Goal: Information Seeking & Learning: Learn about a topic

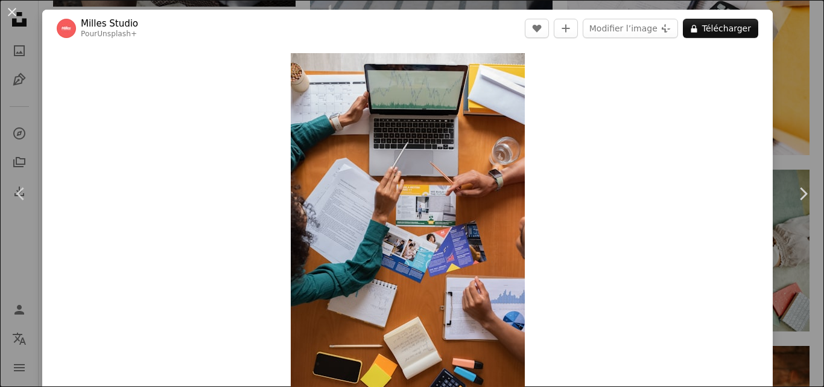
scroll to position [1810, 0]
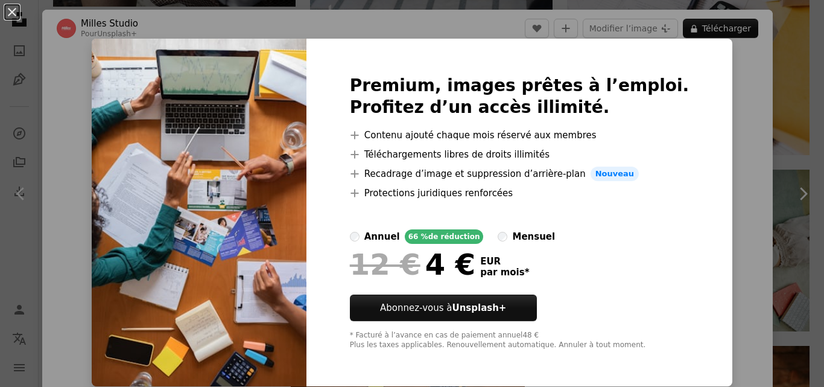
drag, startPoint x: 712, startPoint y: 136, endPoint x: 724, endPoint y: 67, distance: 70.4
click at [713, 136] on div "An X shape Premium, images prêtes à l’emploi. Profitez d’un accès illimité. A p…" at bounding box center [412, 193] width 824 height 387
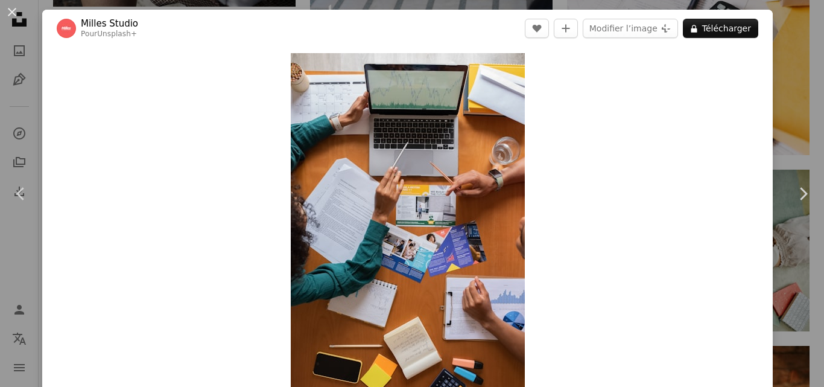
click at [534, 256] on div "Zoom in" at bounding box center [407, 228] width 730 height 363
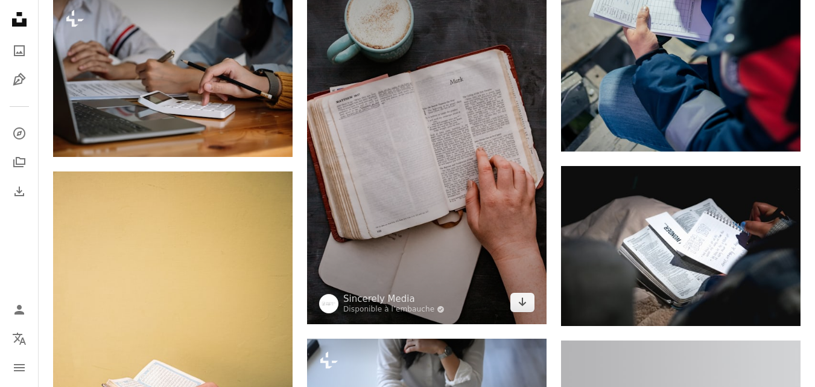
scroll to position [3619, 0]
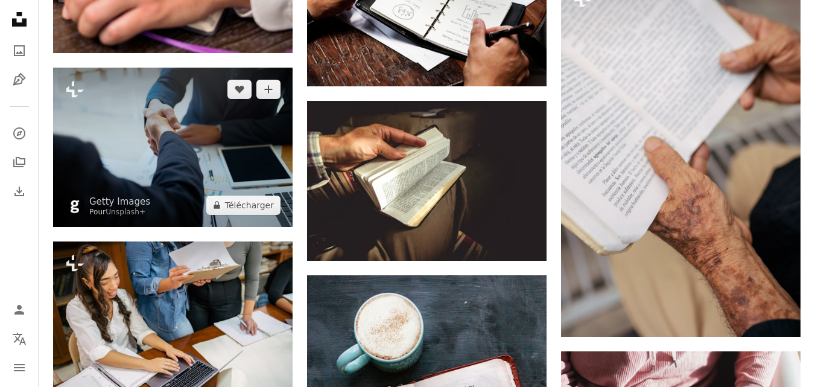
click at [276, 220] on img at bounding box center [172, 147] width 239 height 159
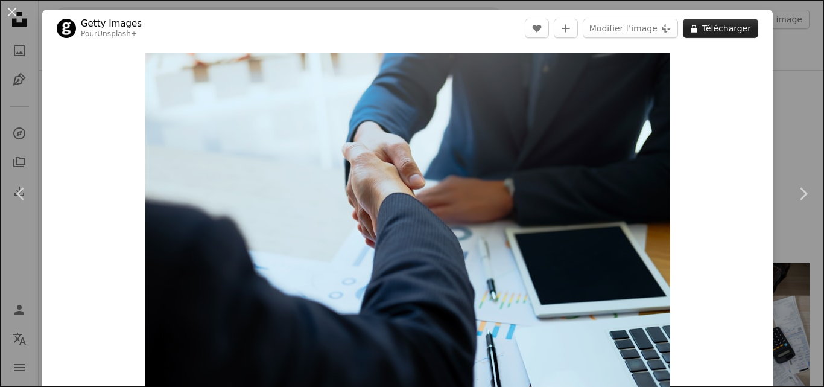
click at [718, 24] on button "A lock Télécharger" at bounding box center [720, 28] width 75 height 19
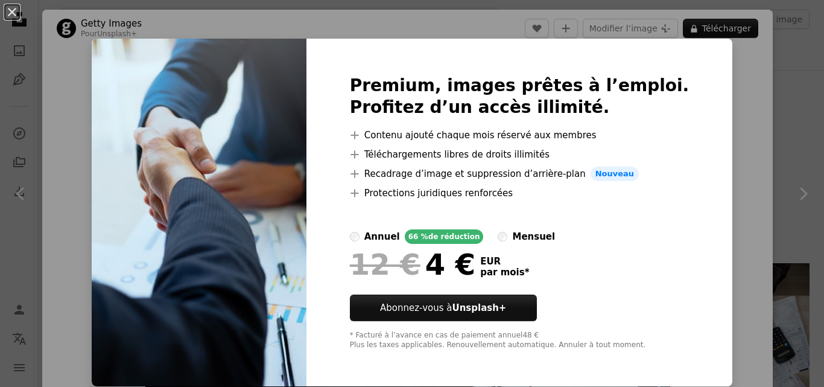
click at [701, 121] on div "An X shape Premium, images prêtes à l’emploi. Profitez d’un accès illimité. A p…" at bounding box center [412, 193] width 824 height 387
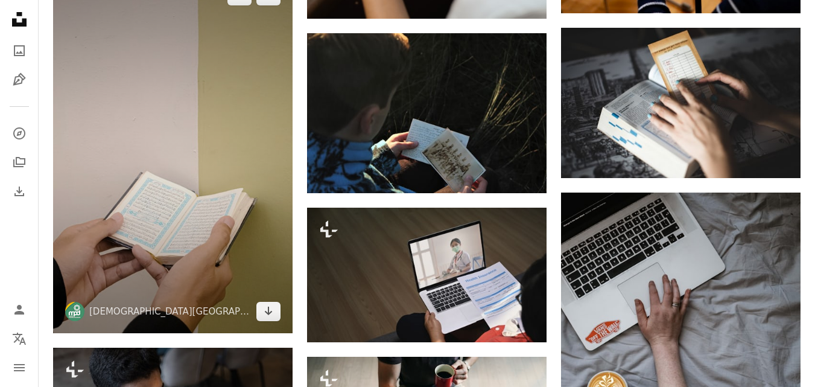
scroll to position [302, 0]
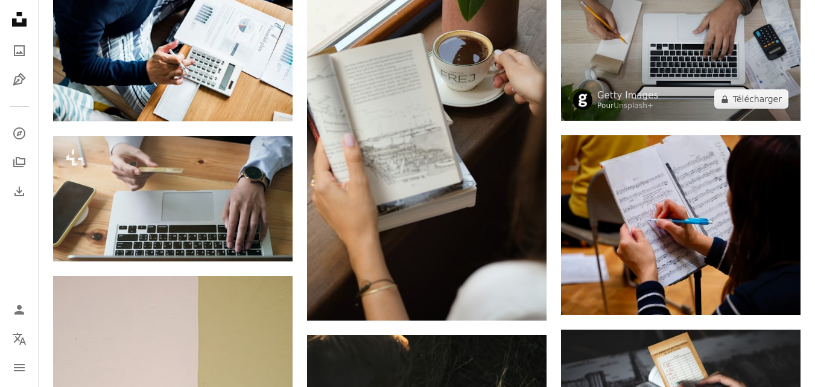
click at [673, 66] on img at bounding box center [680, 40] width 239 height 159
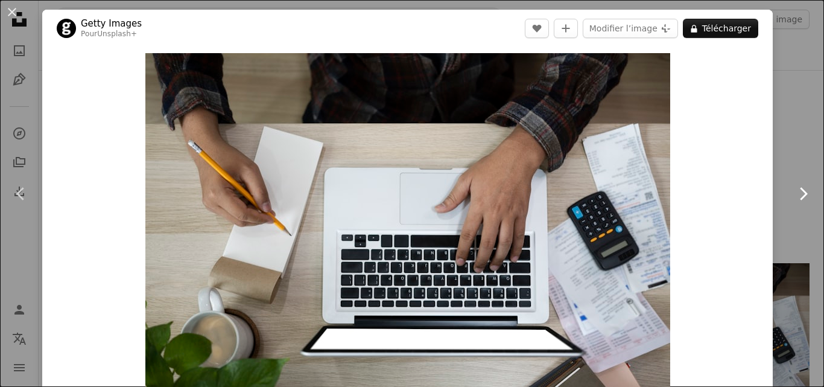
click at [793, 136] on link "Chevron right" at bounding box center [803, 194] width 42 height 116
click at [337, 144] on img "Zoom sur cette image" at bounding box center [407, 228] width 525 height 350
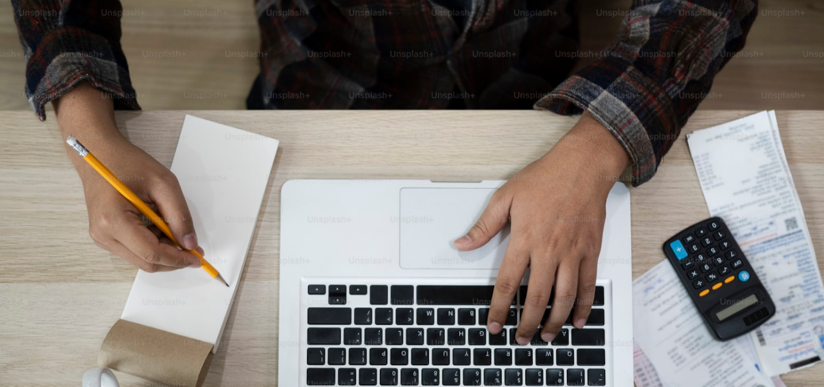
click at [337, 144] on img "Zoom arrière sur cette image" at bounding box center [411, 274] width 825 height 550
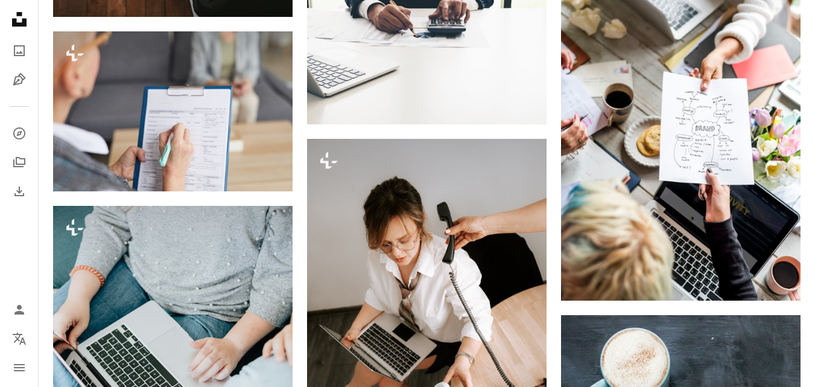
scroll to position [5516, 0]
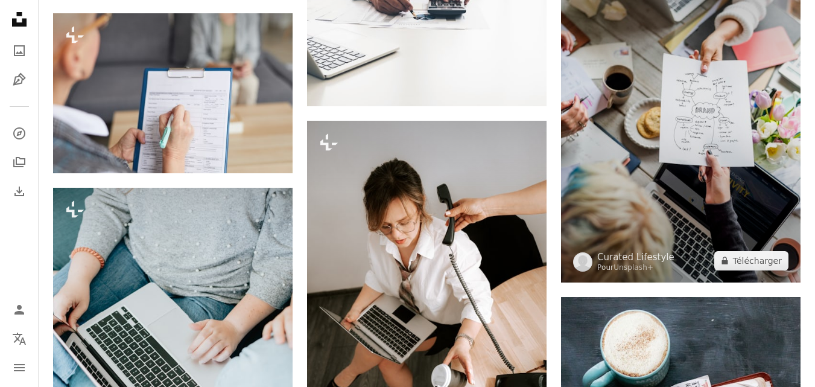
click at [690, 159] on img at bounding box center [680, 102] width 239 height 359
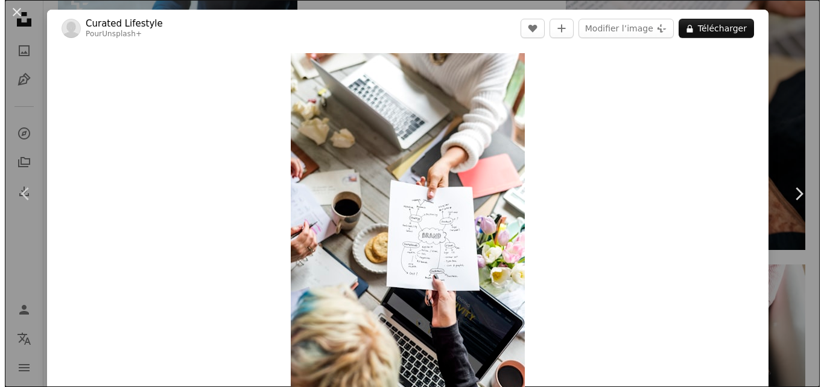
scroll to position [1896, 0]
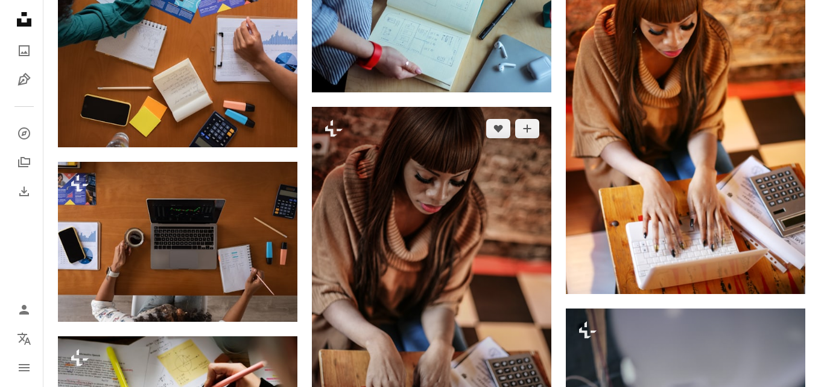
scroll to position [2198, 0]
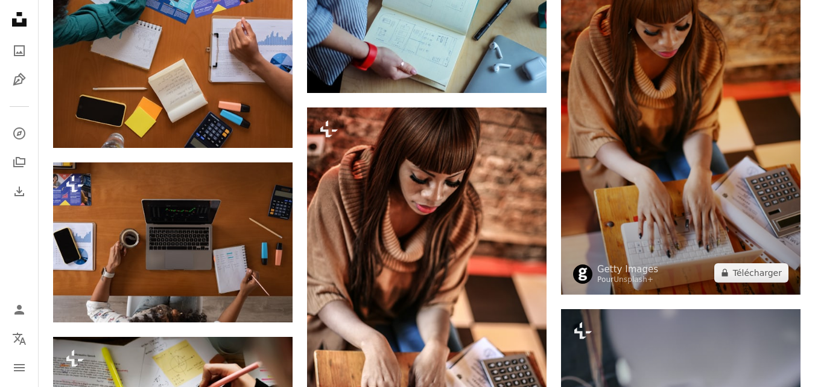
click at [667, 93] on img at bounding box center [680, 115] width 239 height 360
